Goal: Find contact information: Find contact information

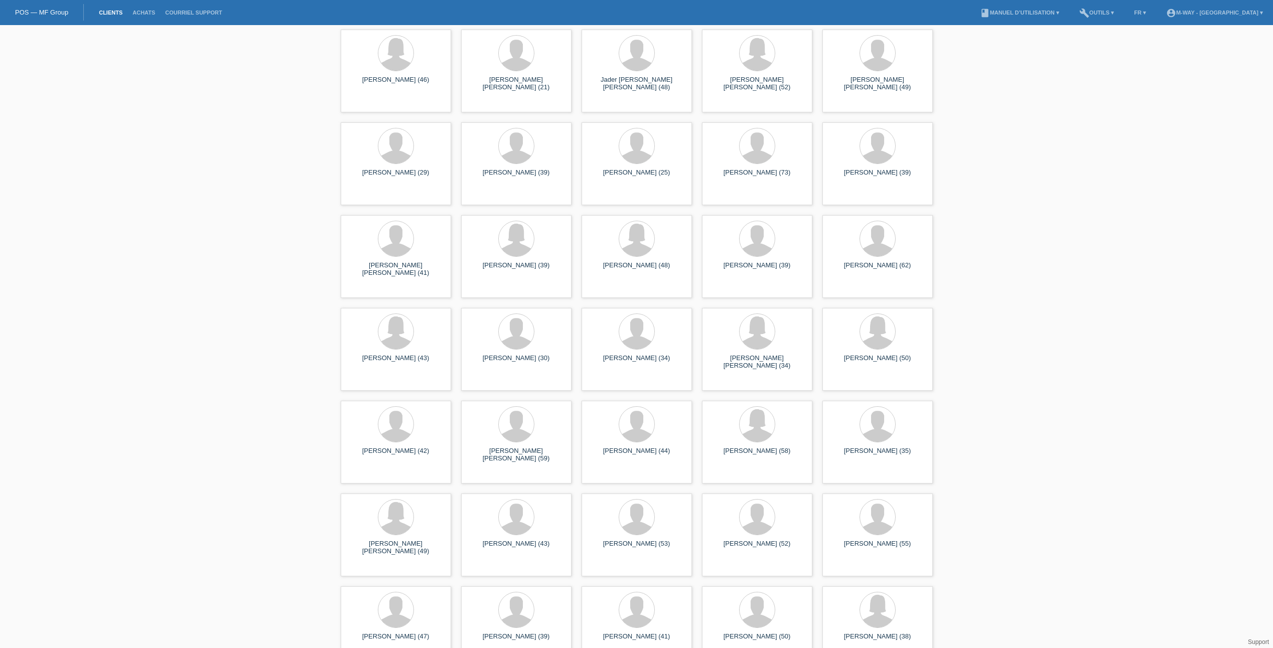
scroll to position [4334, 0]
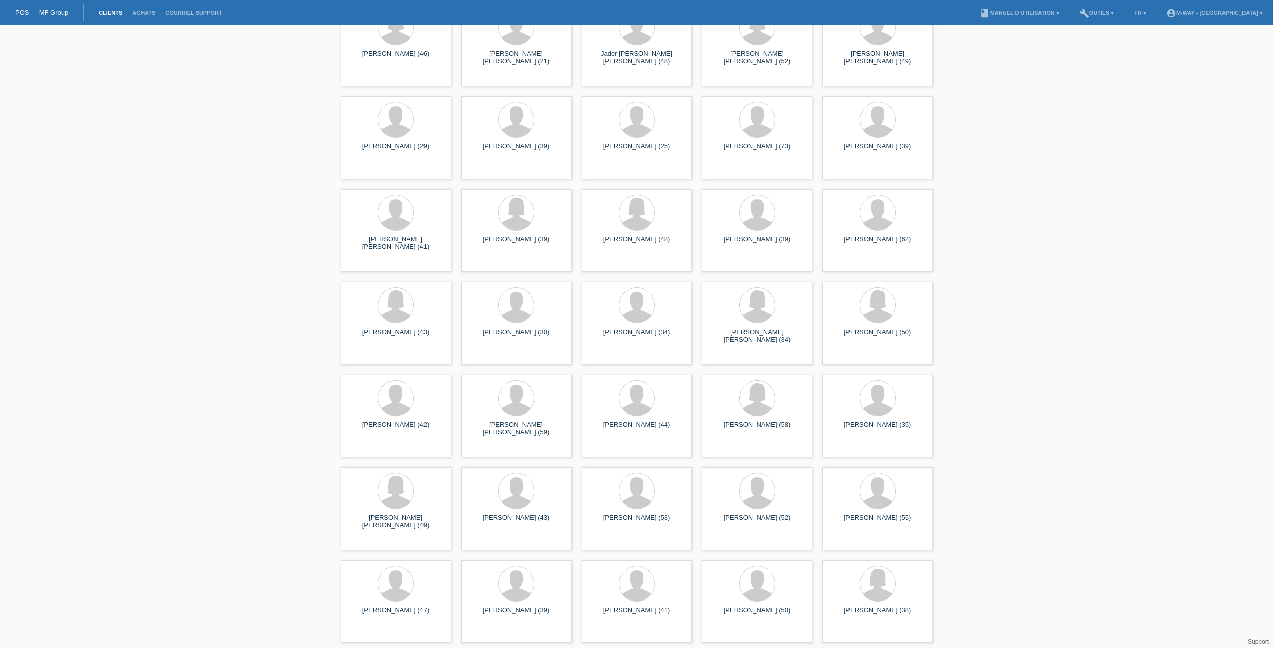
click at [1264, 642] on link "Support" at bounding box center [1258, 642] width 21 height 7
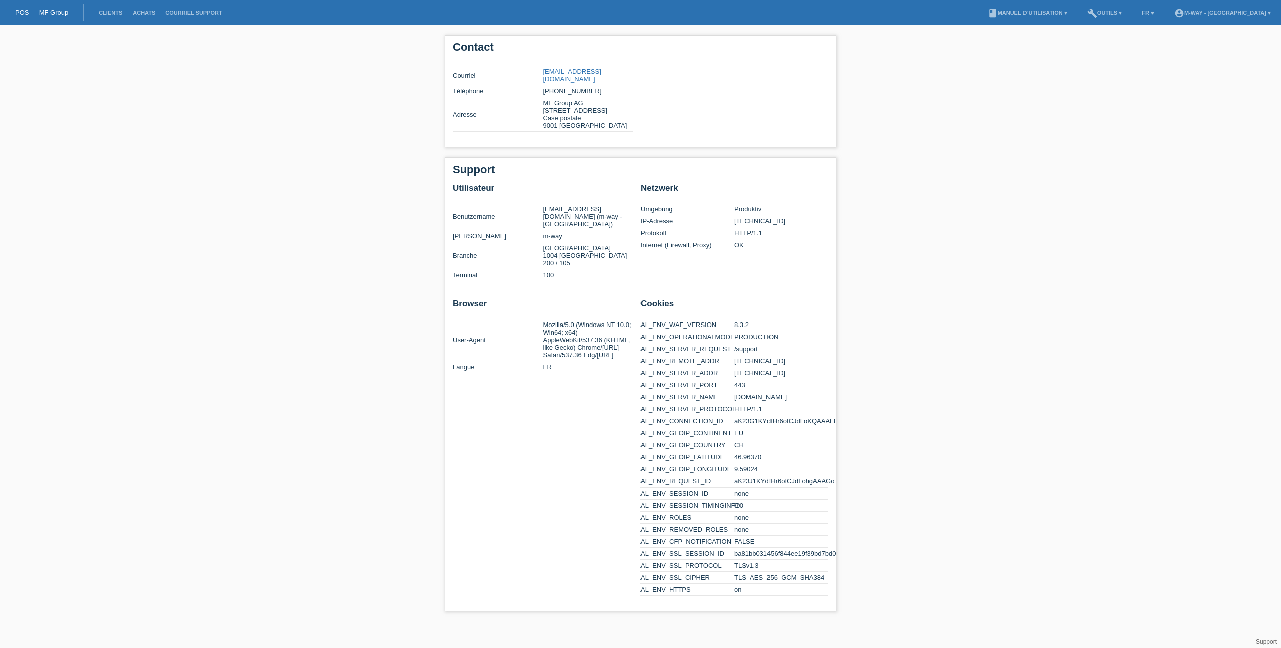
click at [115, 16] on li "Clients" at bounding box center [111, 13] width 34 height 26
click at [115, 14] on link "Clients" at bounding box center [111, 13] width 34 height 6
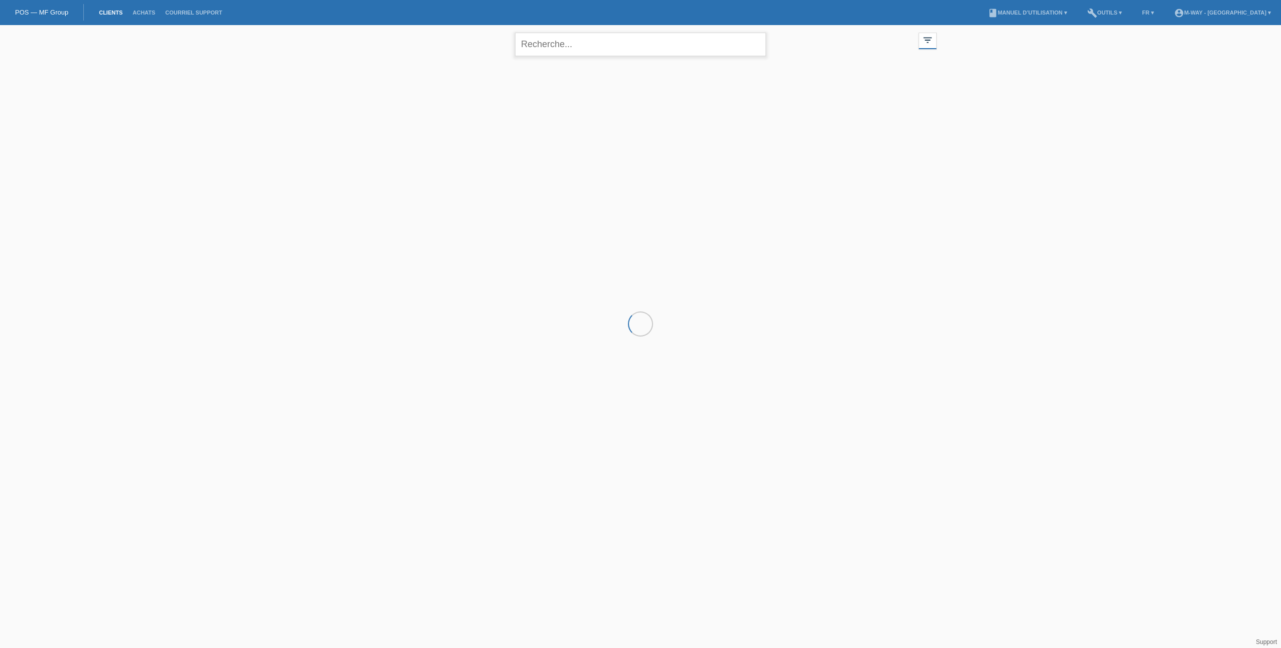
click at [565, 44] on input "text" at bounding box center [640, 45] width 251 height 24
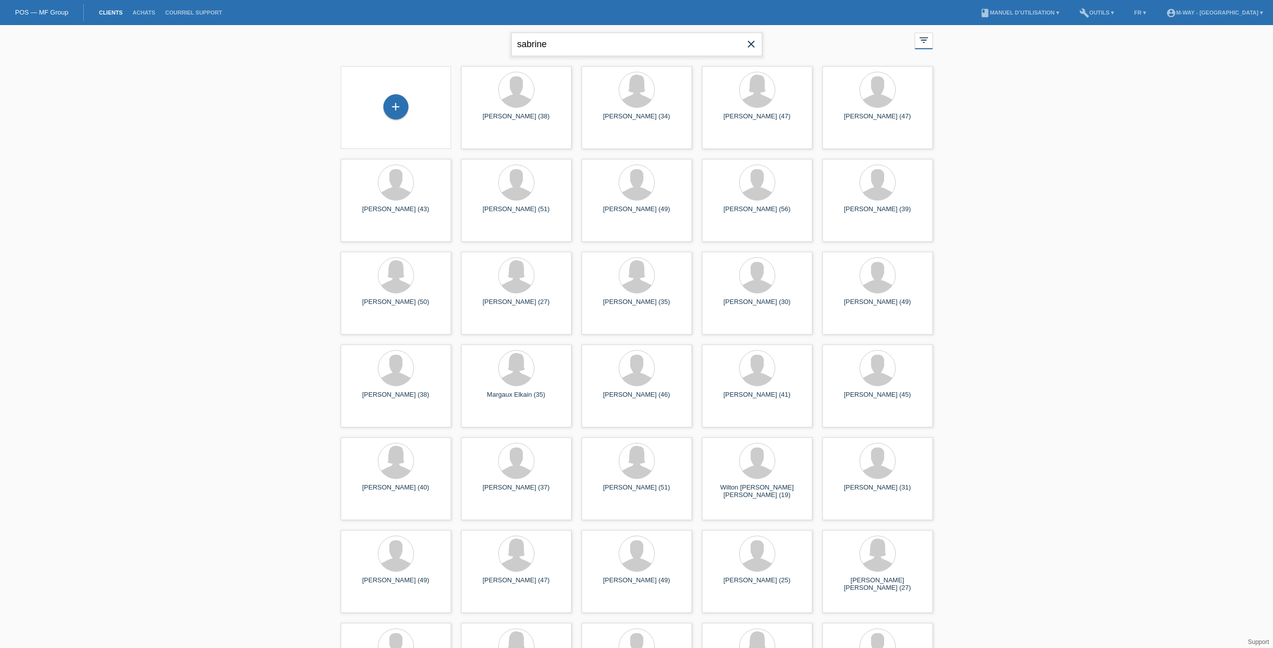
type input "sabrine"
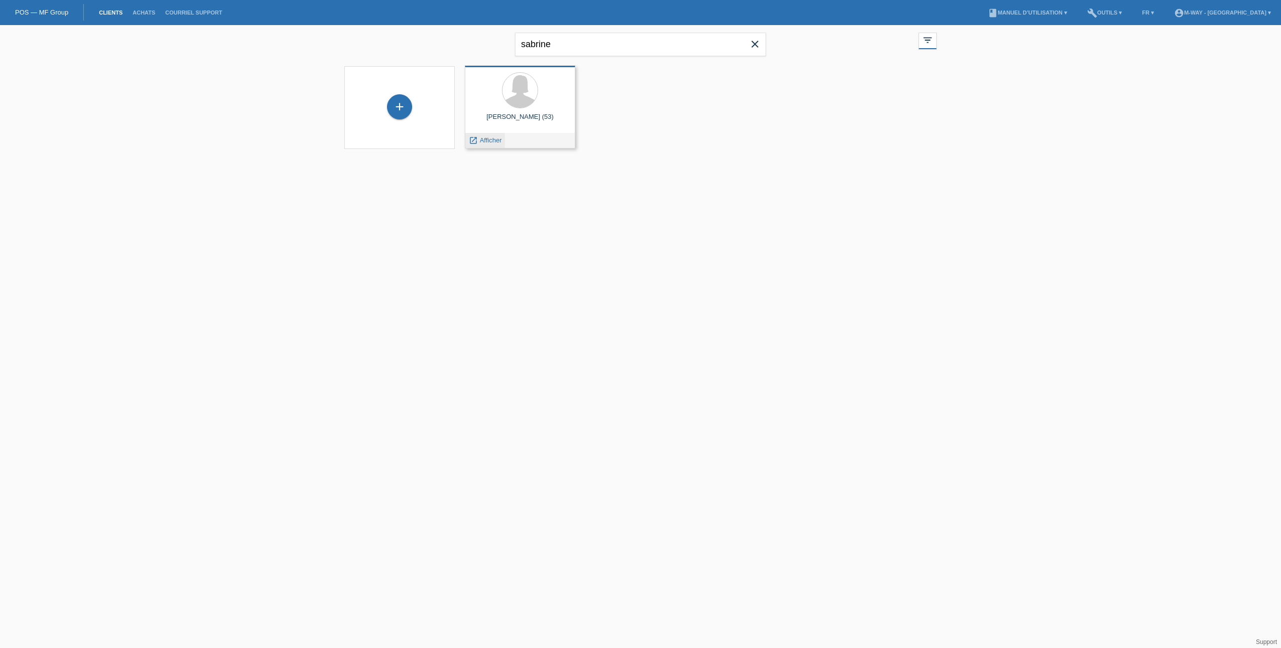
click at [492, 144] on span "Afficher" at bounding box center [491, 141] width 22 height 8
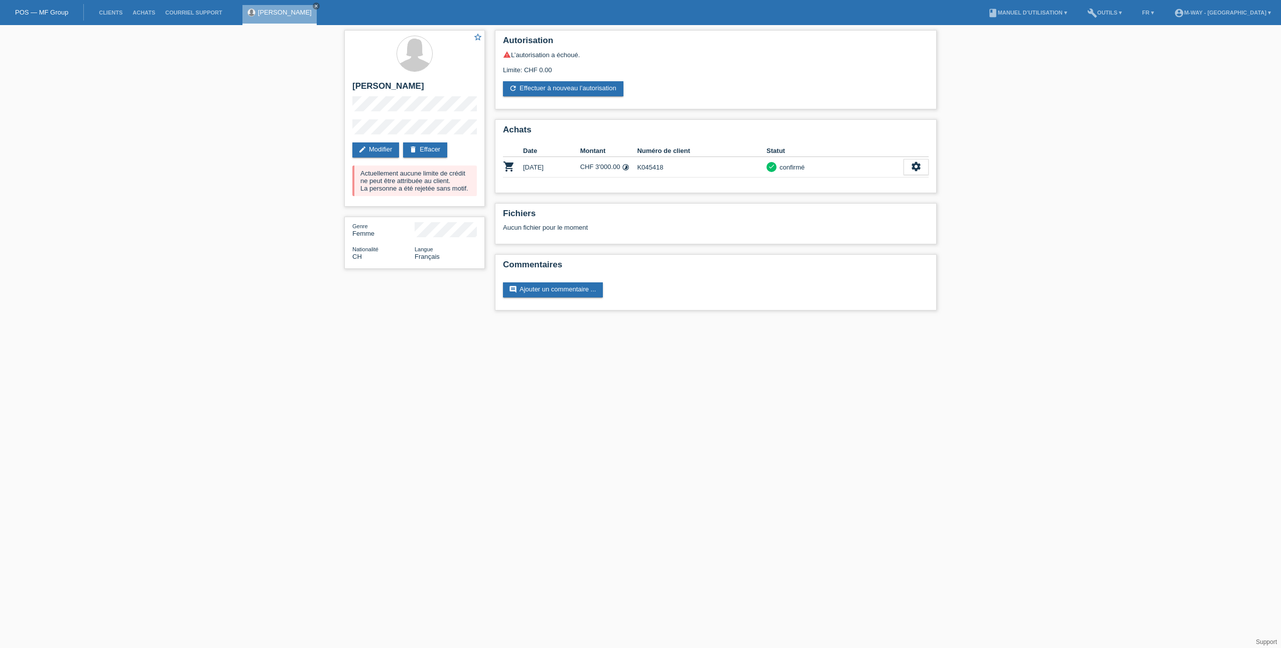
click at [1264, 641] on link "Support" at bounding box center [1266, 642] width 21 height 7
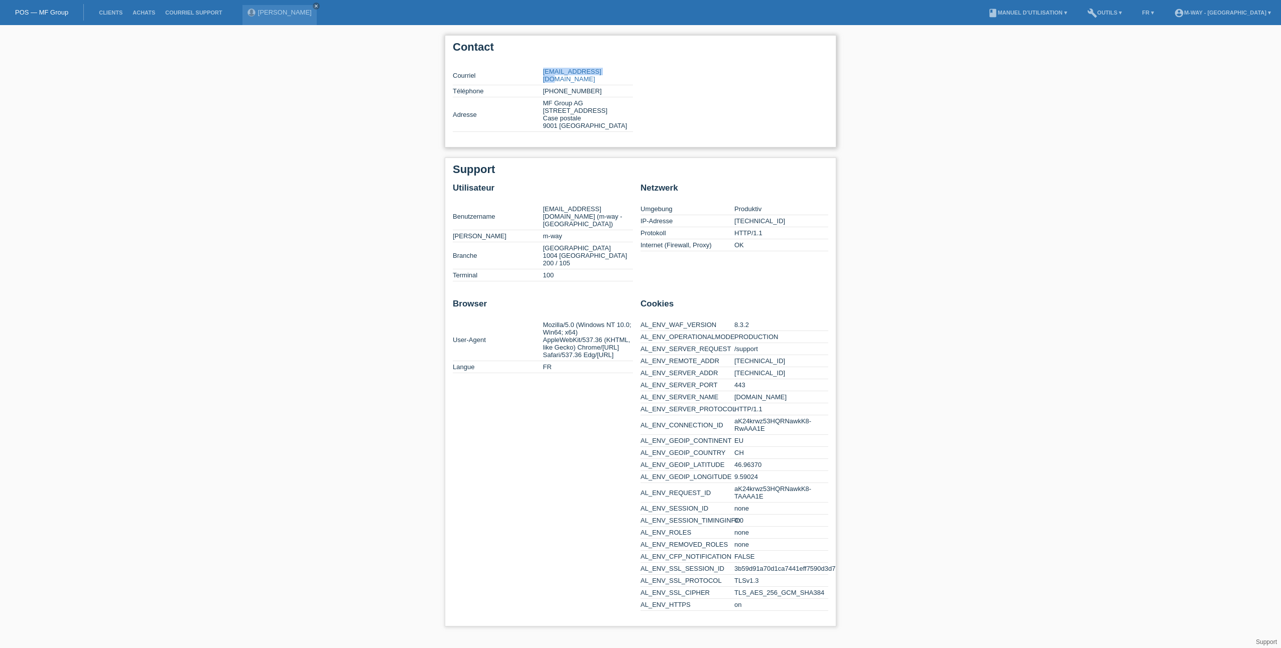
drag, startPoint x: 542, startPoint y: 71, endPoint x: 606, endPoint y: 74, distance: 63.8
click at [606, 74] on tr "Courriel [EMAIL_ADDRESS][DOMAIN_NAME]" at bounding box center [543, 76] width 180 height 20
copy tr "[EMAIL_ADDRESS][DOMAIN_NAME]"
